Goal: Task Accomplishment & Management: Use online tool/utility

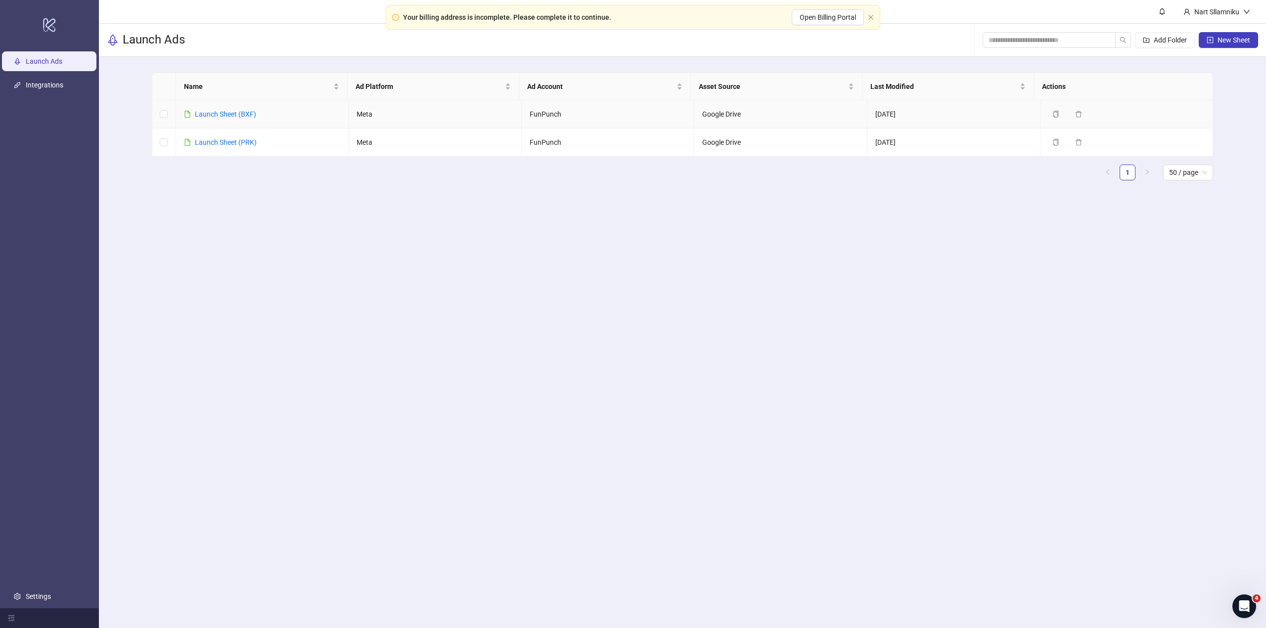
click at [248, 118] on link "Launch Sheet (BXF)" at bounding box center [225, 114] width 61 height 8
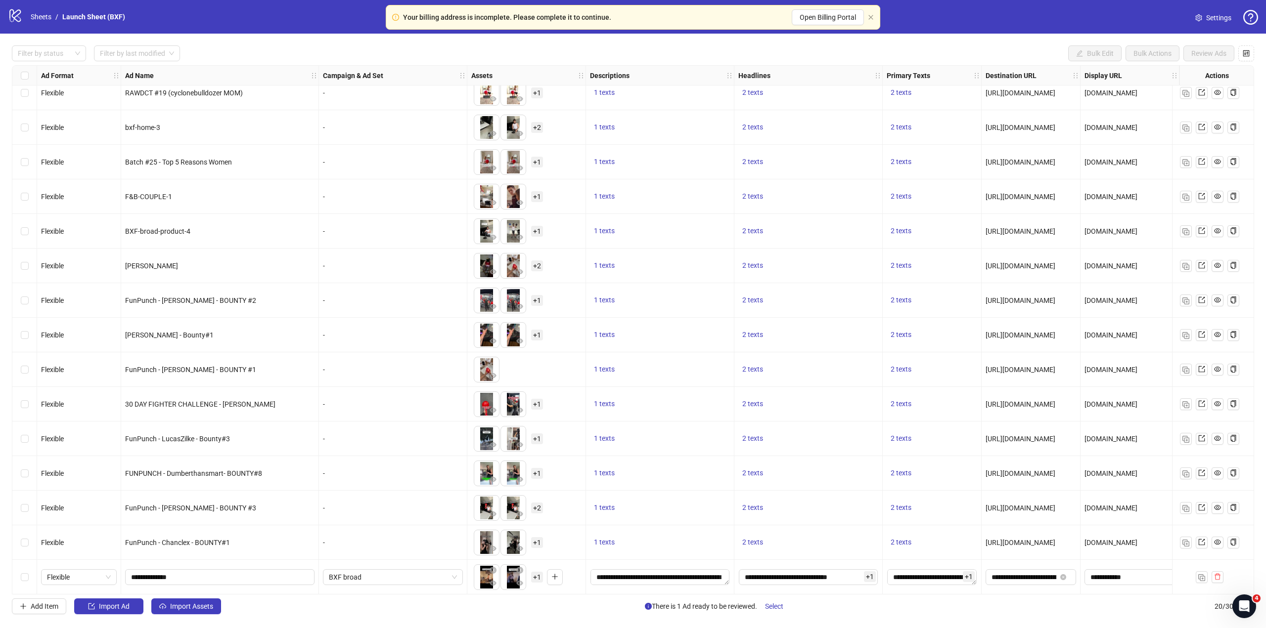
scroll to position [187, 0]
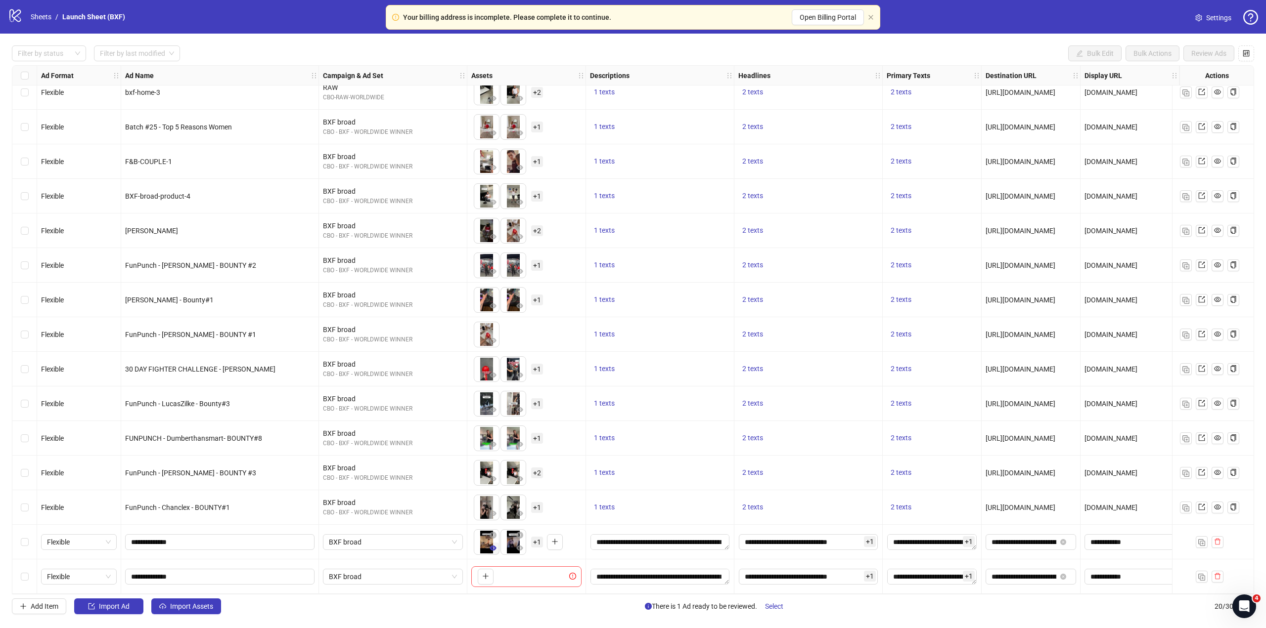
click at [493, 545] on icon "eye" at bounding box center [493, 548] width 7 height 7
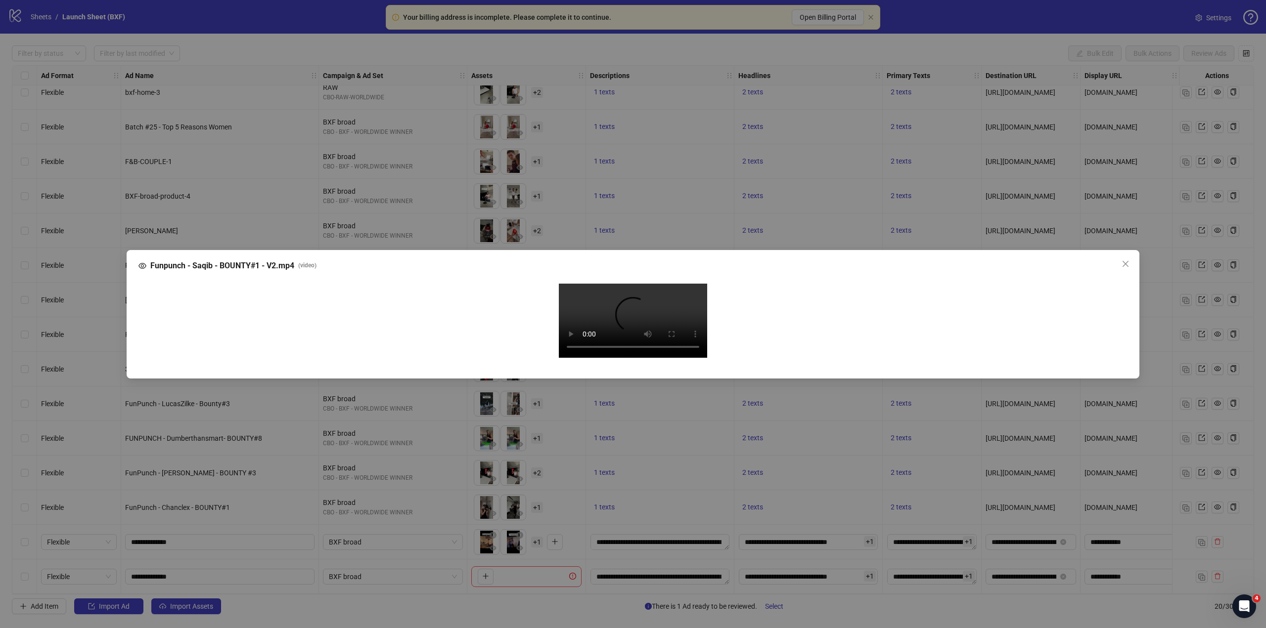
click at [618, 340] on video "Your browser does not support the video tag." at bounding box center [633, 321] width 148 height 74
click at [1182, 207] on div "Funpunch - Saqib - BOUNTY#1 - V2.mp4 ( video ) Your browser does not support th…" at bounding box center [633, 314] width 1266 height 628
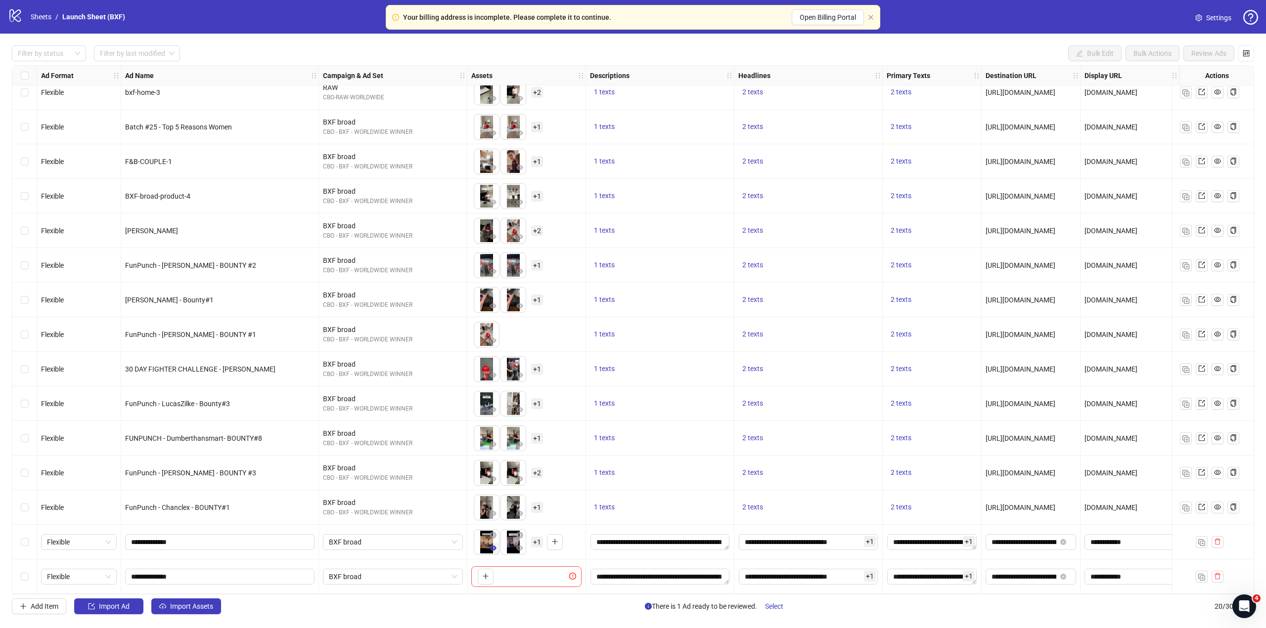
click at [495, 546] on icon "eye" at bounding box center [493, 548] width 7 height 5
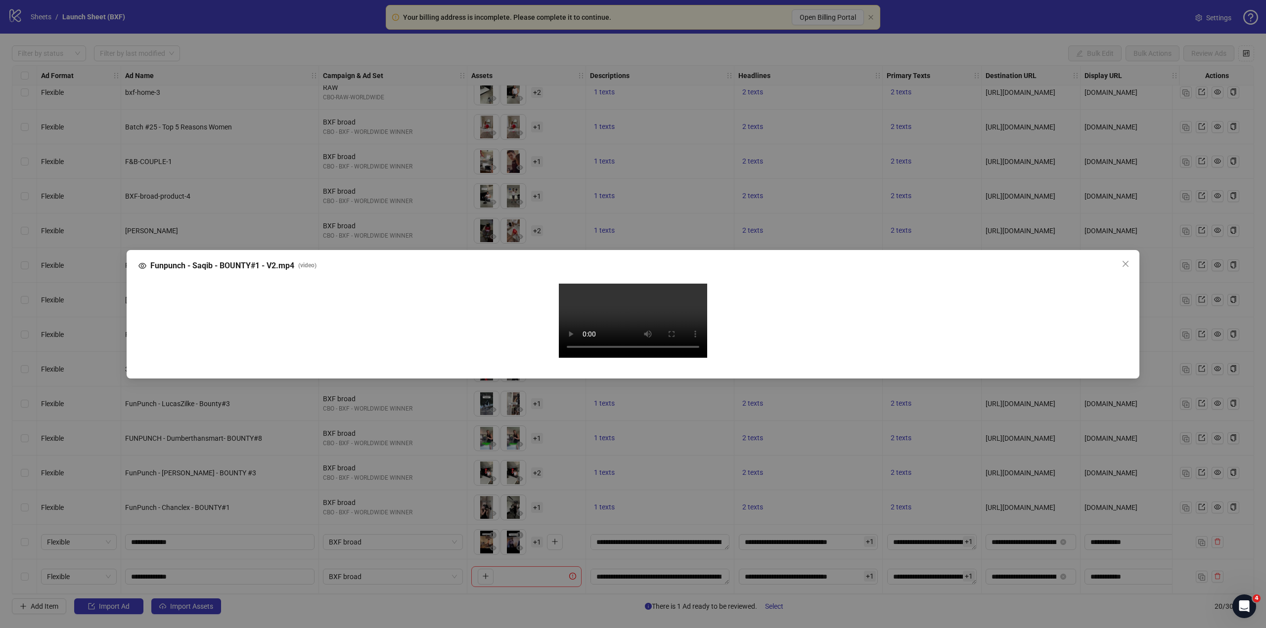
click at [622, 315] on video "Your browser does not support the video tag." at bounding box center [633, 321] width 148 height 74
click at [676, 358] on video "Your browser does not support the video tag." at bounding box center [633, 321] width 148 height 74
click at [618, 358] on video "Your browser does not support the video tag." at bounding box center [633, 321] width 148 height 74
click at [695, 308] on video "Your browser does not support the video tag." at bounding box center [633, 321] width 148 height 74
click at [1171, 261] on div "Funpunch - Saqib - BOUNTY#1 - V2.mp4 ( video ) Your browser does not support th…" at bounding box center [633, 314] width 1266 height 628
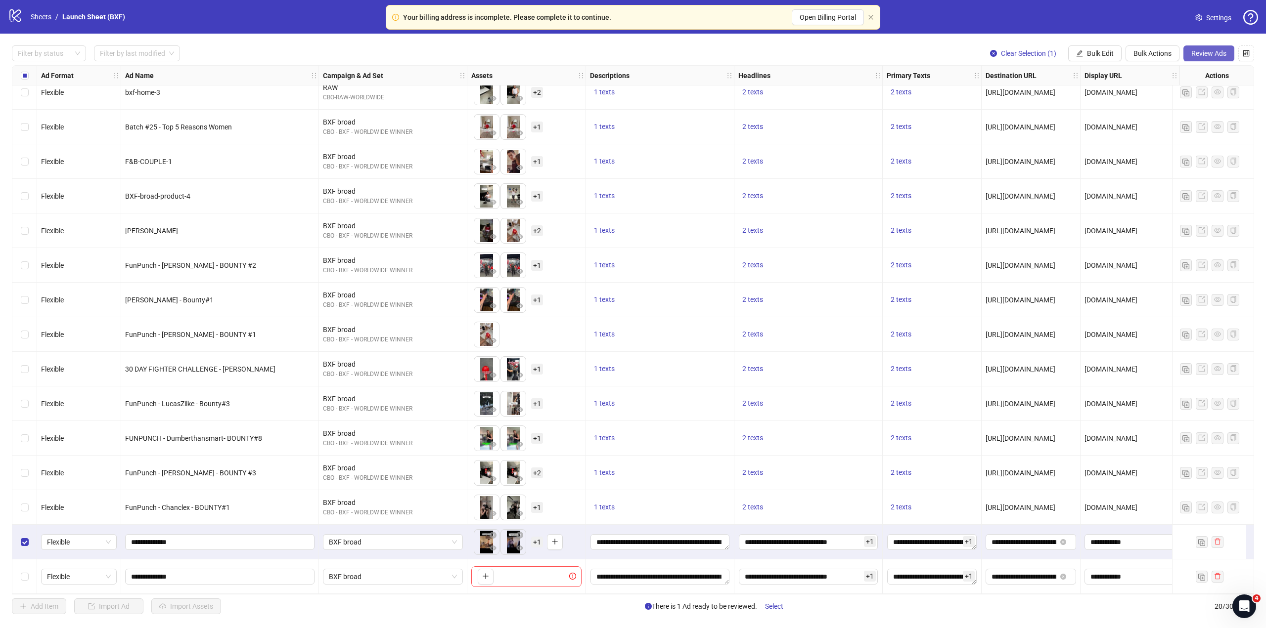
click at [1202, 53] on span "Review Ads" at bounding box center [1208, 53] width 35 height 8
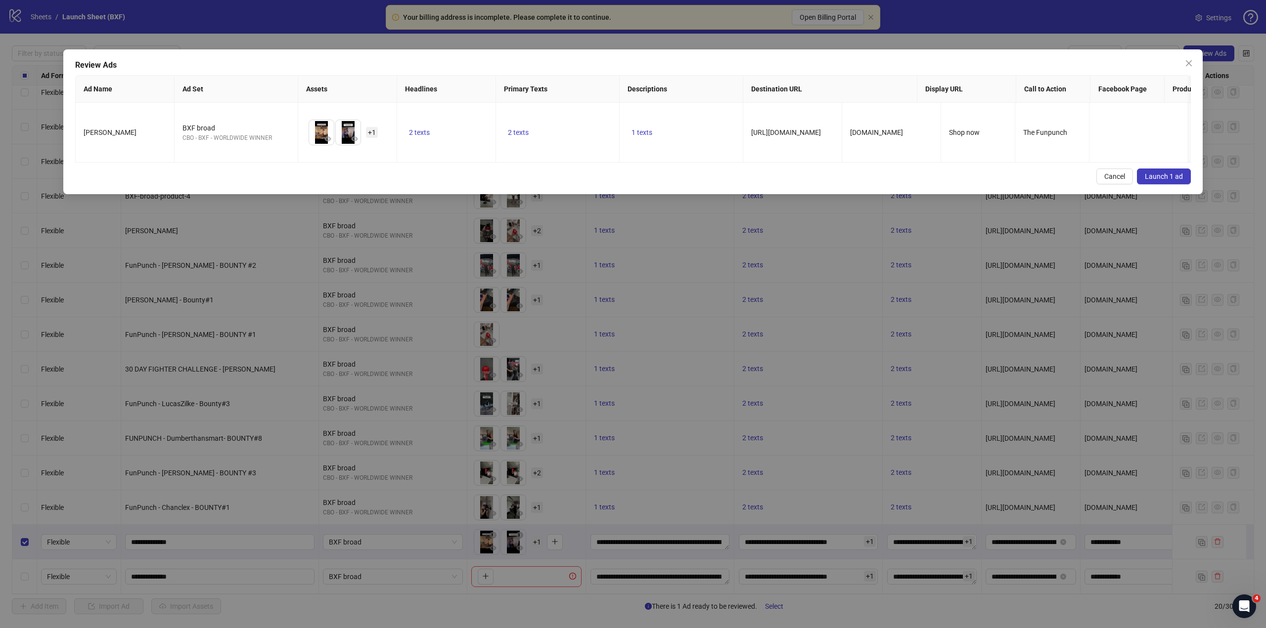
click at [1151, 180] on span "Launch 1 ad" at bounding box center [1164, 177] width 38 height 8
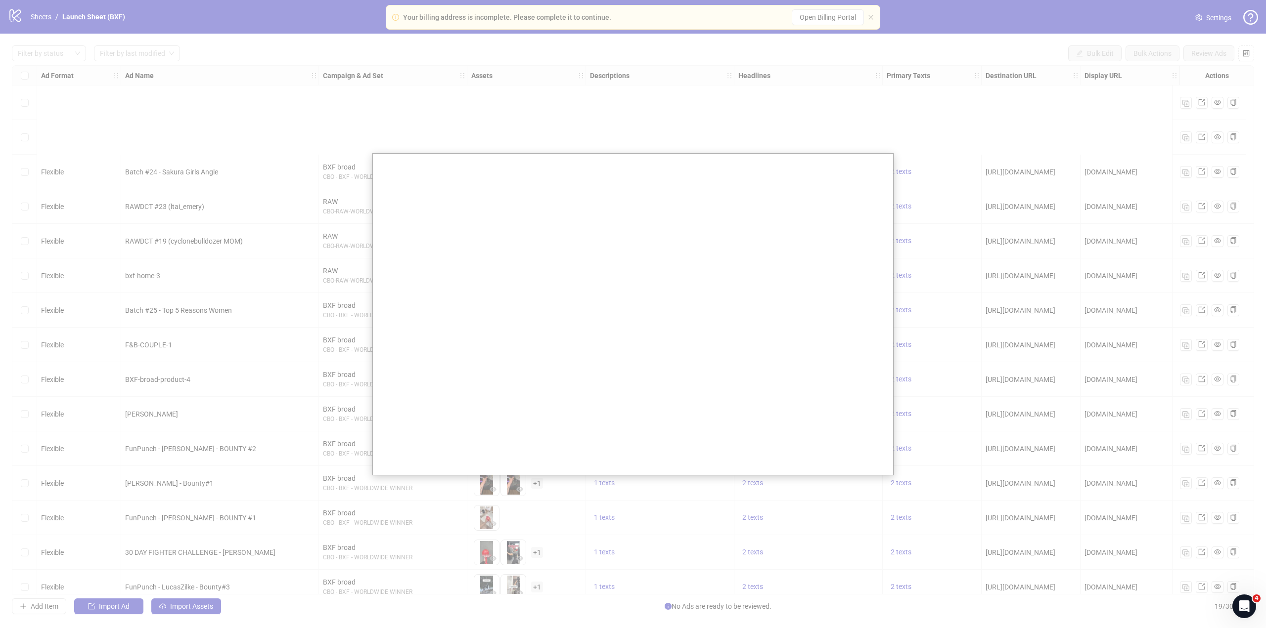
scroll to position [153, 0]
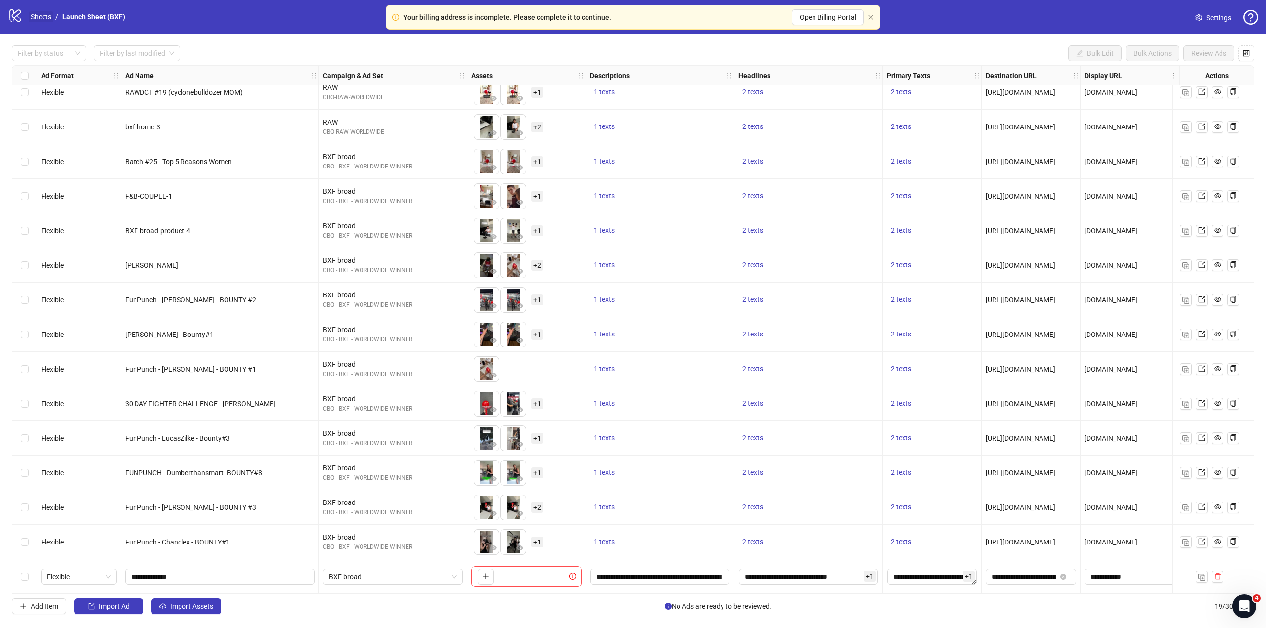
click at [45, 17] on link "Sheets" at bounding box center [41, 16] width 25 height 11
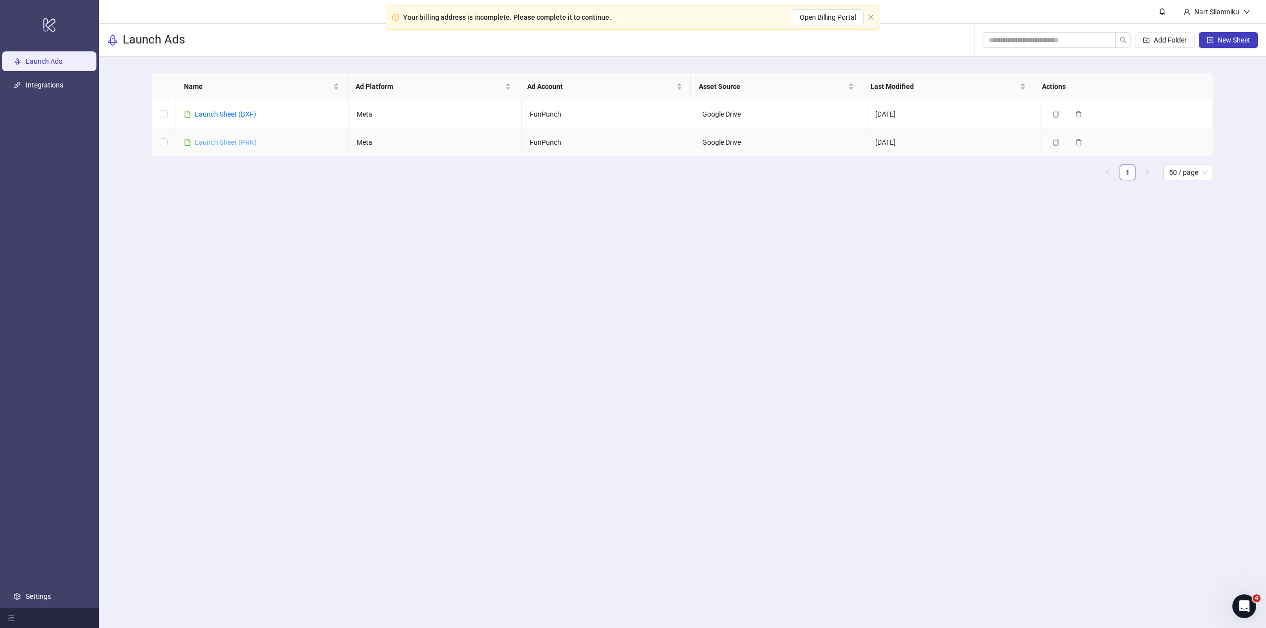
click at [249, 136] on td "Launch Sheet (PRK)" at bounding box center [262, 143] width 173 height 28
click at [253, 142] on link "Launch Sheet (PRK)" at bounding box center [226, 142] width 62 height 8
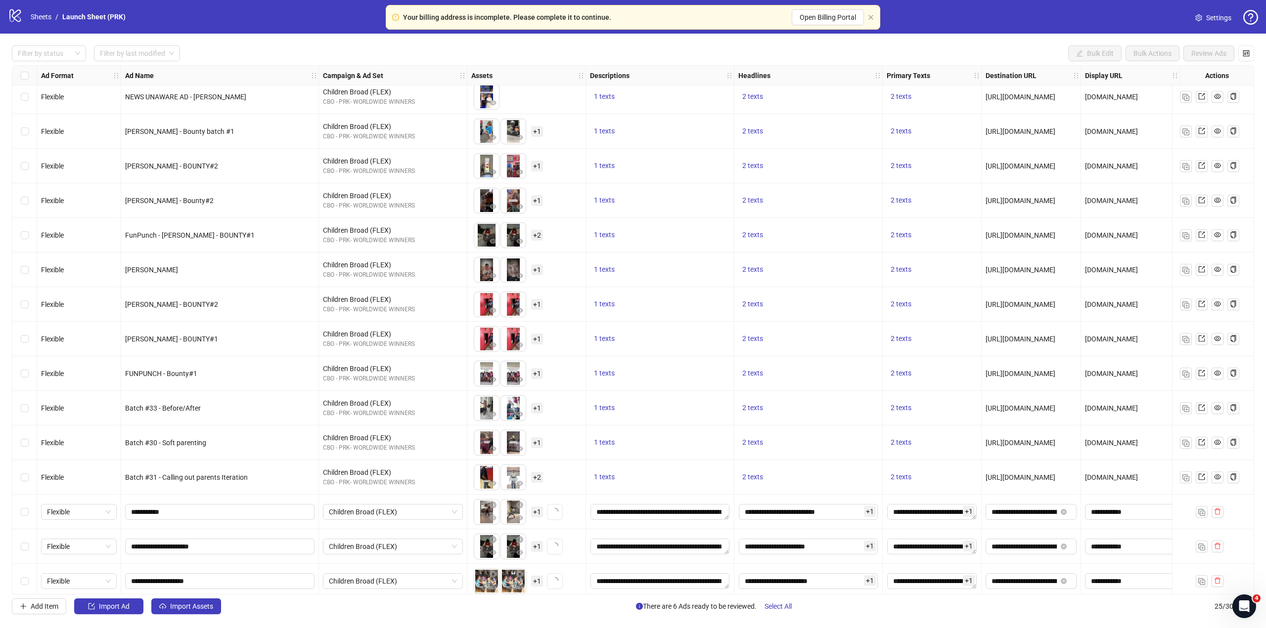
scroll to position [360, 0]
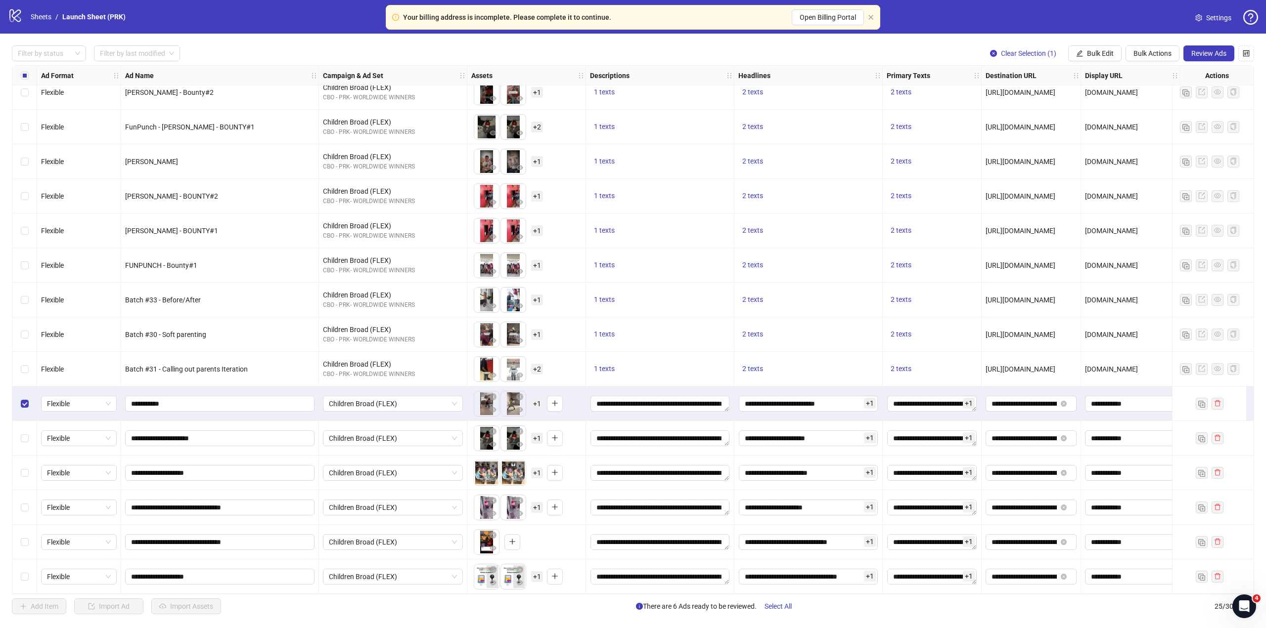
click at [25, 423] on div "Select row 21" at bounding box center [24, 438] width 25 height 35
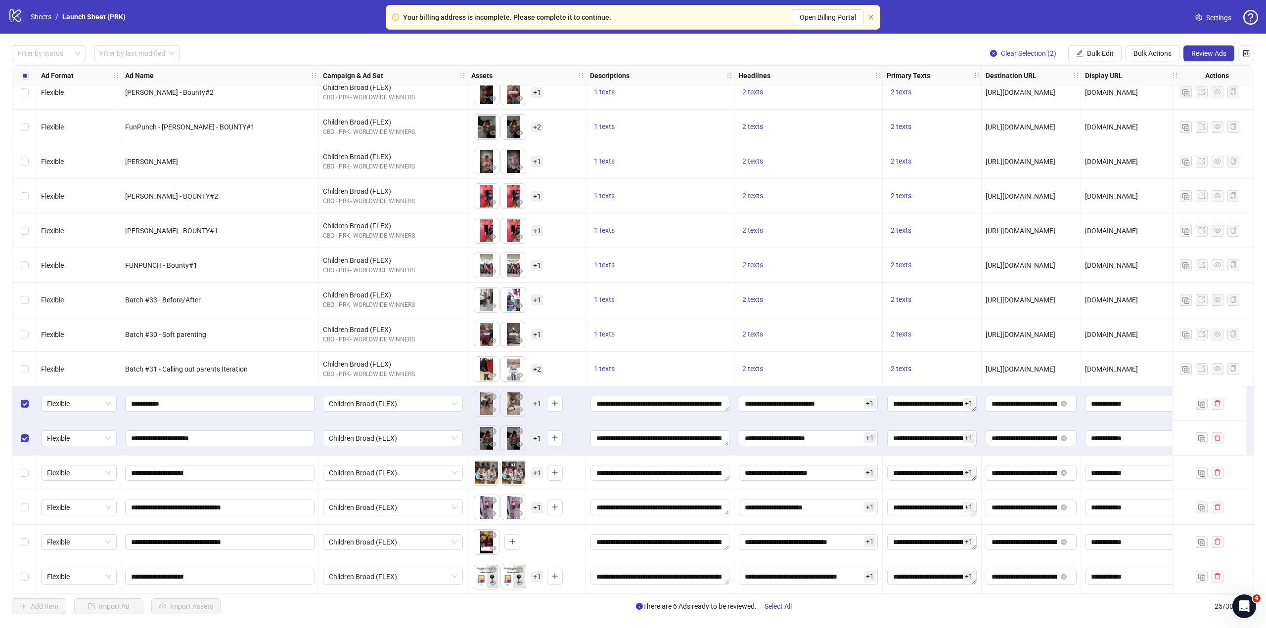
click at [30, 464] on div "Select row 22" at bounding box center [24, 473] width 25 height 35
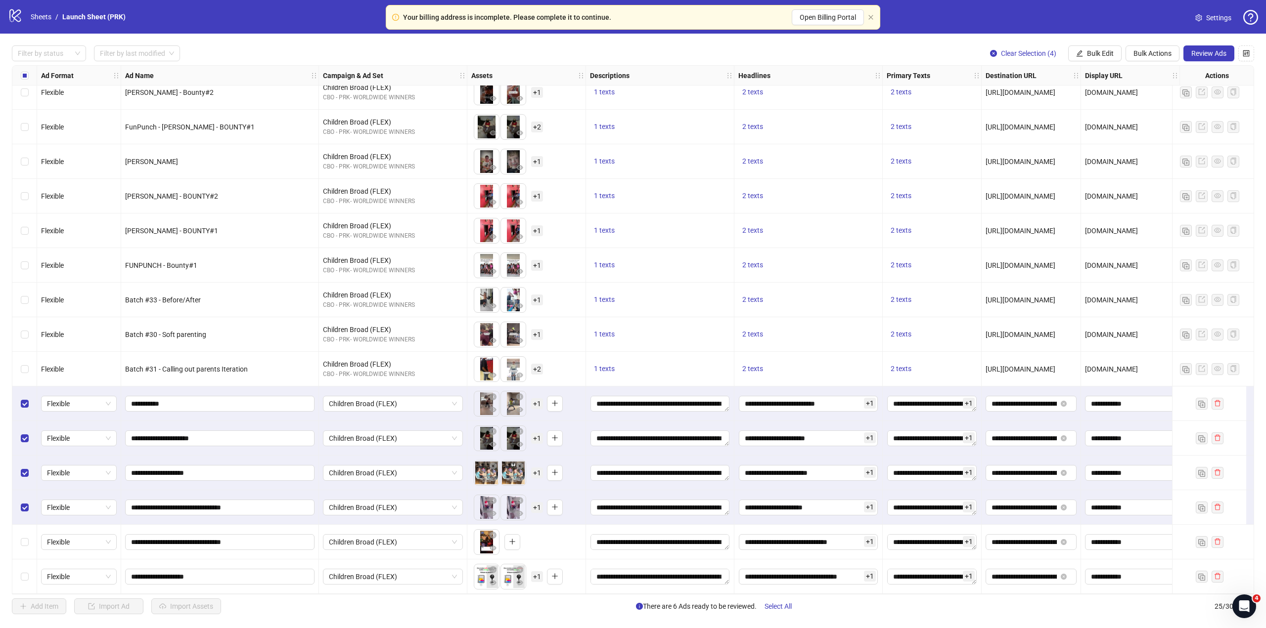
drag, startPoint x: 26, startPoint y: 528, endPoint x: 23, endPoint y: 546, distance: 18.5
click at [26, 529] on div "Select row 24" at bounding box center [24, 542] width 25 height 35
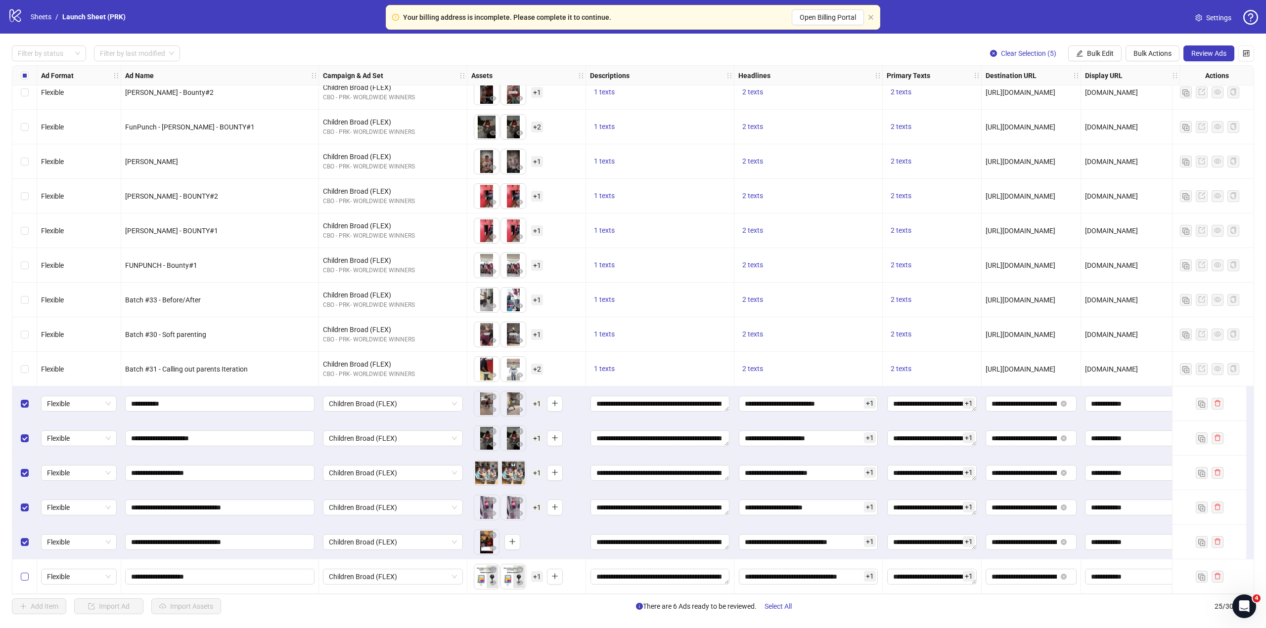
drag, startPoint x: 23, startPoint y: 546, endPoint x: 26, endPoint y: 569, distance: 22.4
click at [24, 548] on div "Select row 24" at bounding box center [24, 542] width 25 height 35
click at [1217, 50] on span "Review Ads" at bounding box center [1208, 53] width 35 height 8
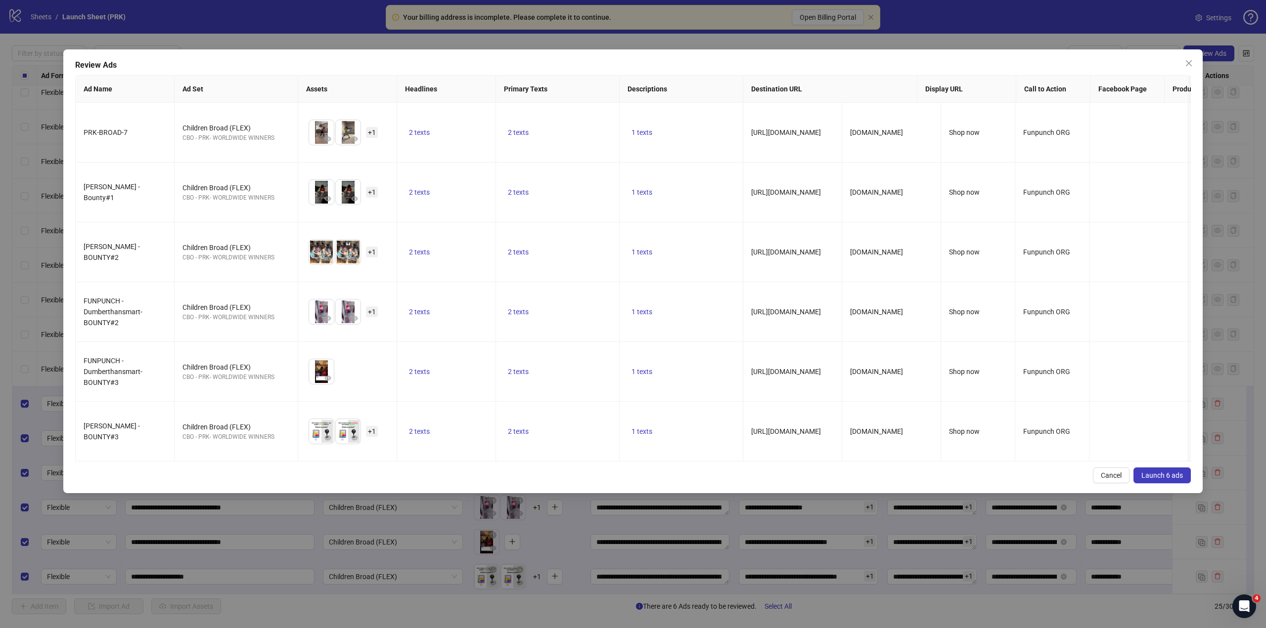
click at [1176, 478] on button "Launch 6 ads" at bounding box center [1161, 476] width 57 height 16
